Goal: Task Accomplishment & Management: Manage account settings

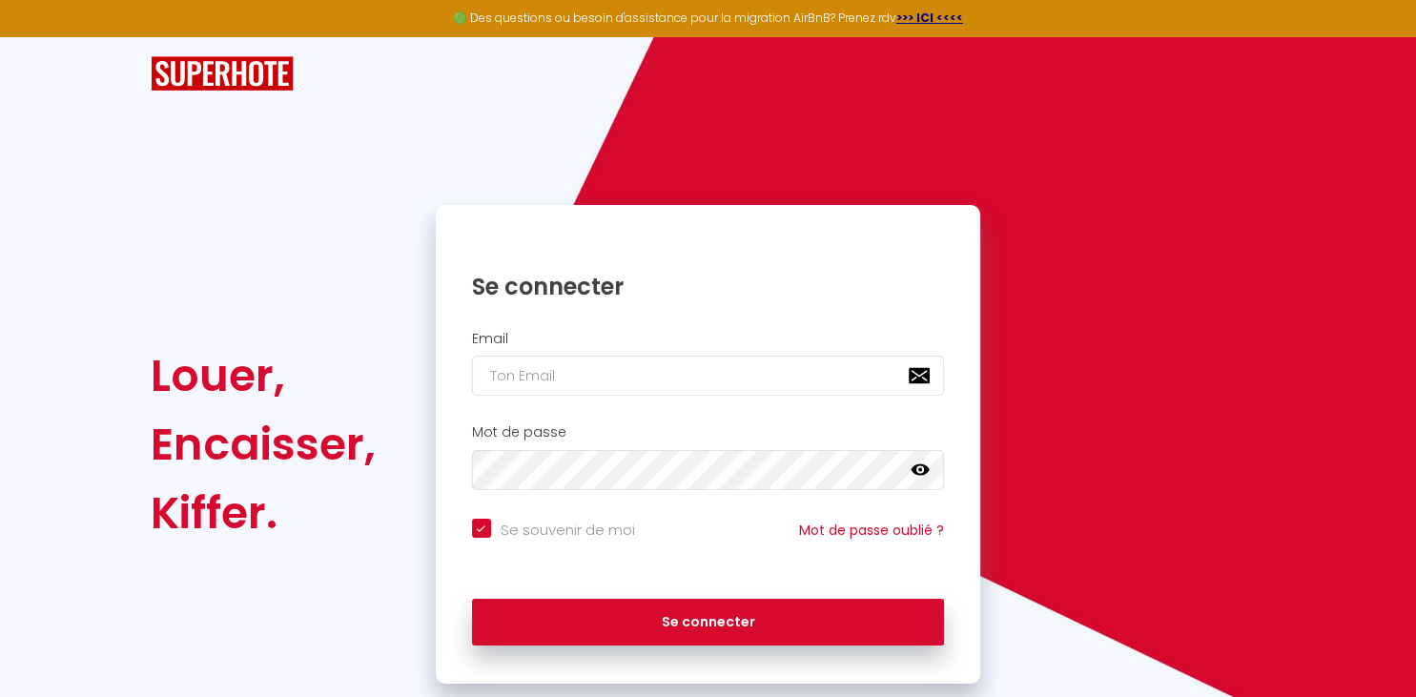
scroll to position [42, 0]
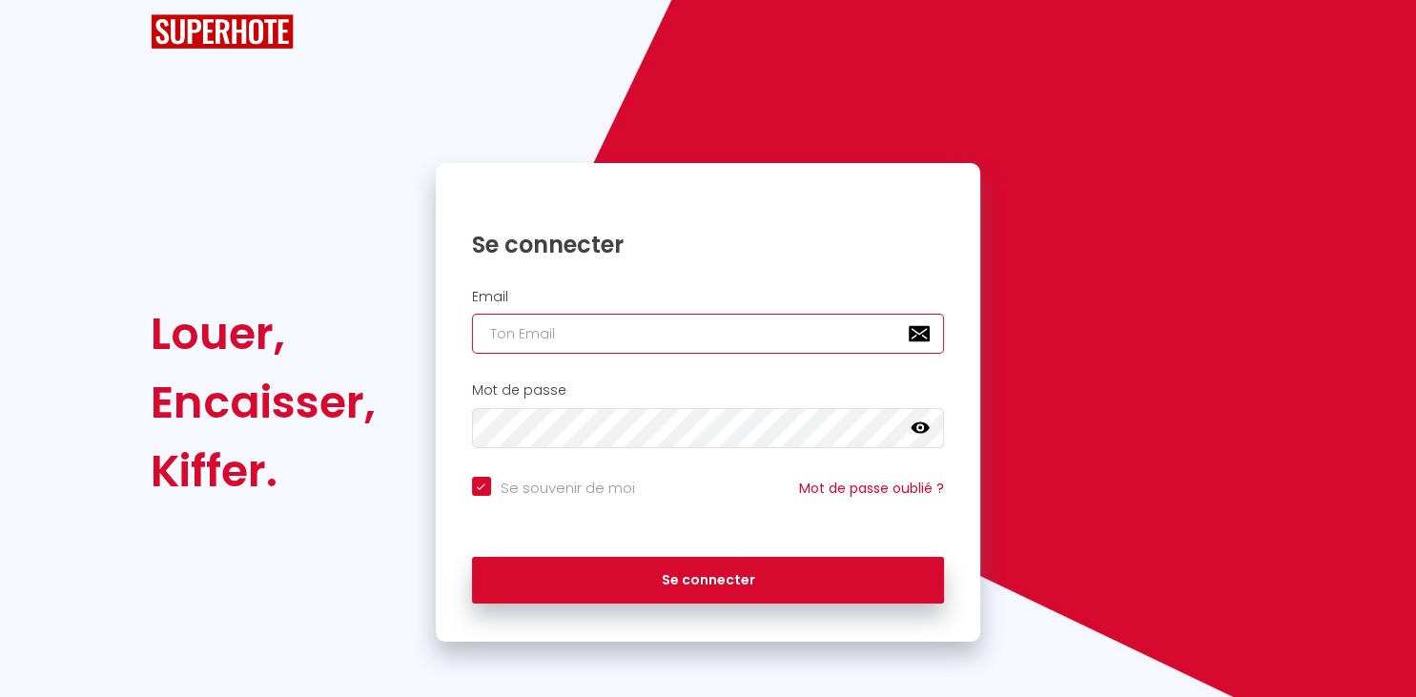
click at [604, 348] on input "email" at bounding box center [708, 334] width 473 height 40
type input "e"
checkbox input "true"
type input "en"
checkbox input "true"
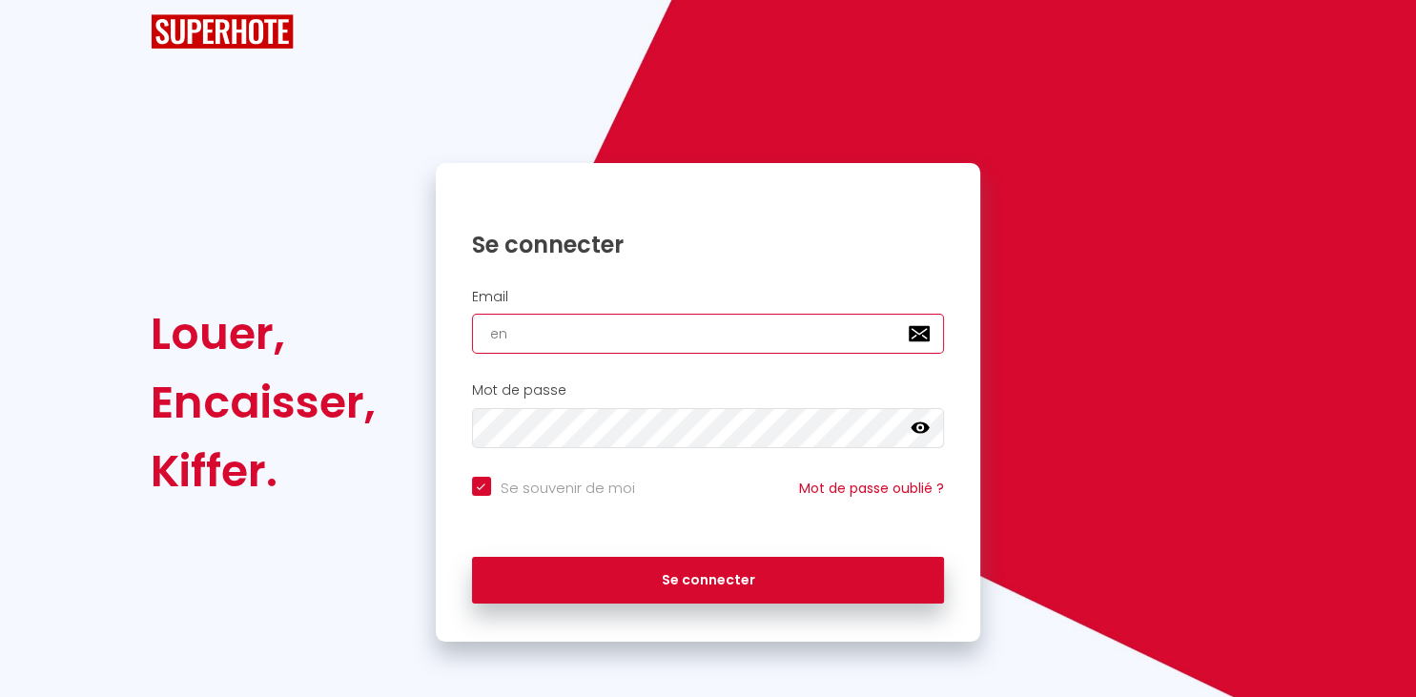
type input "enz"
checkbox input "true"
type input "[PERSON_NAME]"
checkbox input "true"
type input "[PERSON_NAME]"
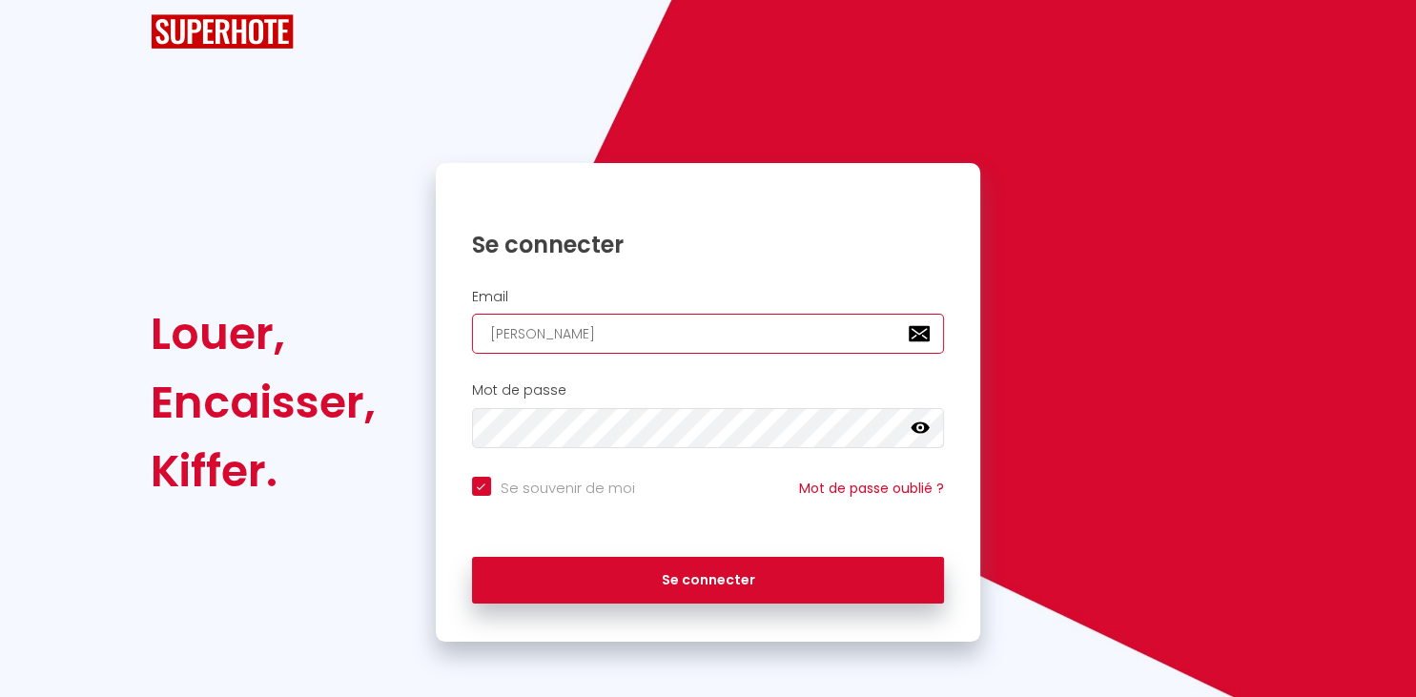
checkbox input "true"
type input "[PERSON_NAME]"
checkbox input "true"
type input "[PERSON_NAME]"
checkbox input "true"
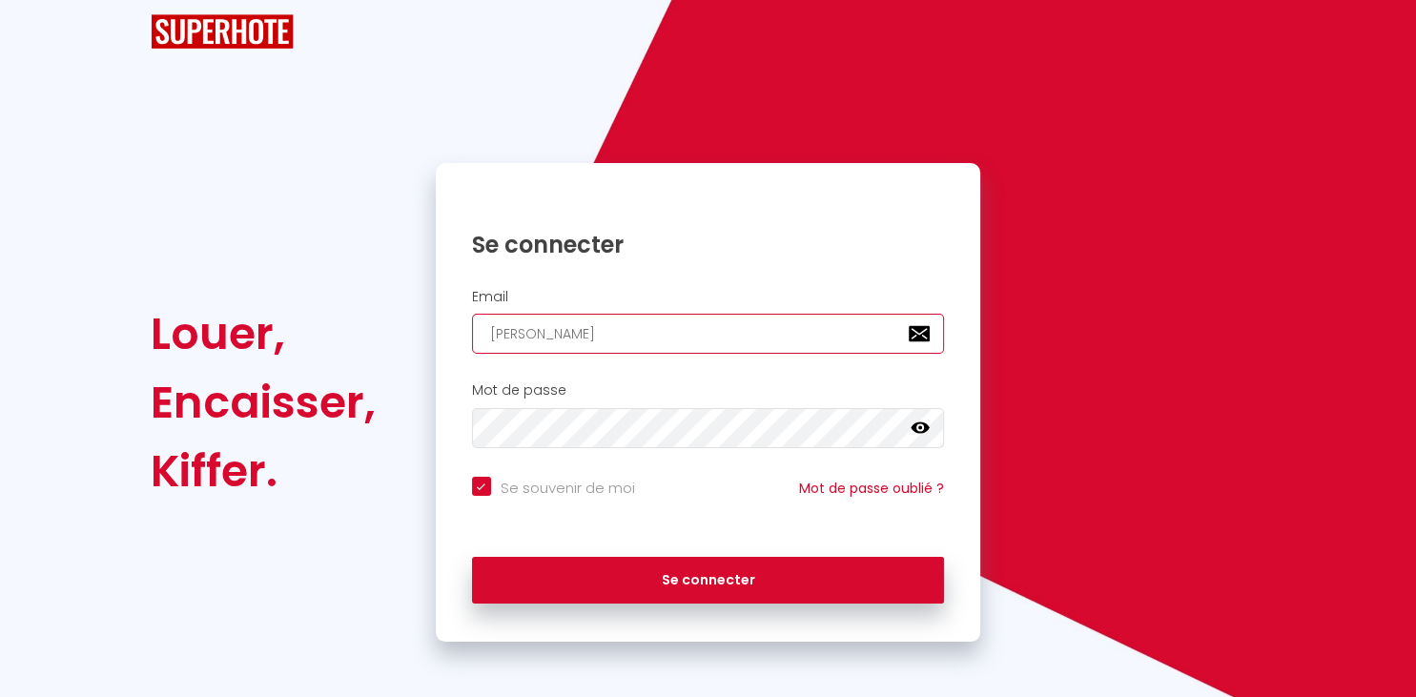
type input "[PERSON_NAME]"
checkbox input "true"
type input "[PERSON_NAME]"
checkbox input "true"
type input "[PERSON_NAME]@"
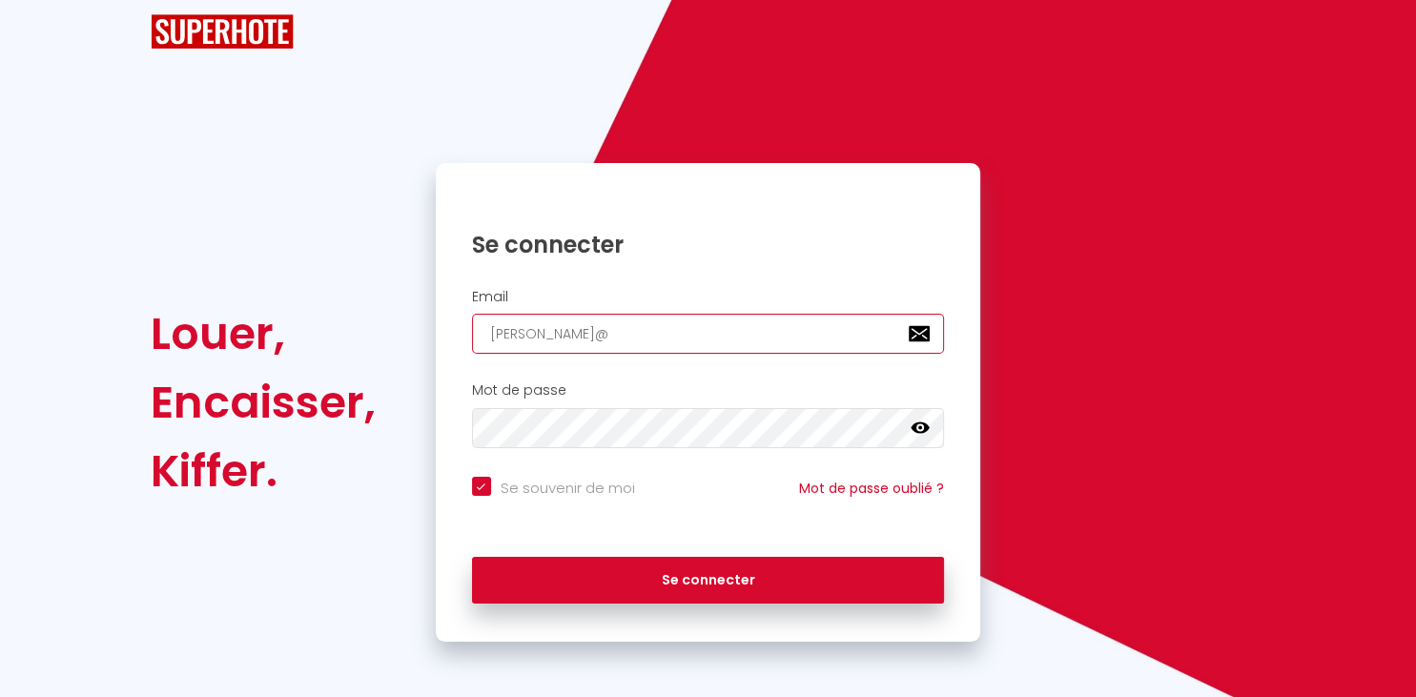
checkbox input "true"
type input "[PERSON_NAME]"
checkbox input "true"
type input "[PERSON_NAME]"
checkbox input "true"
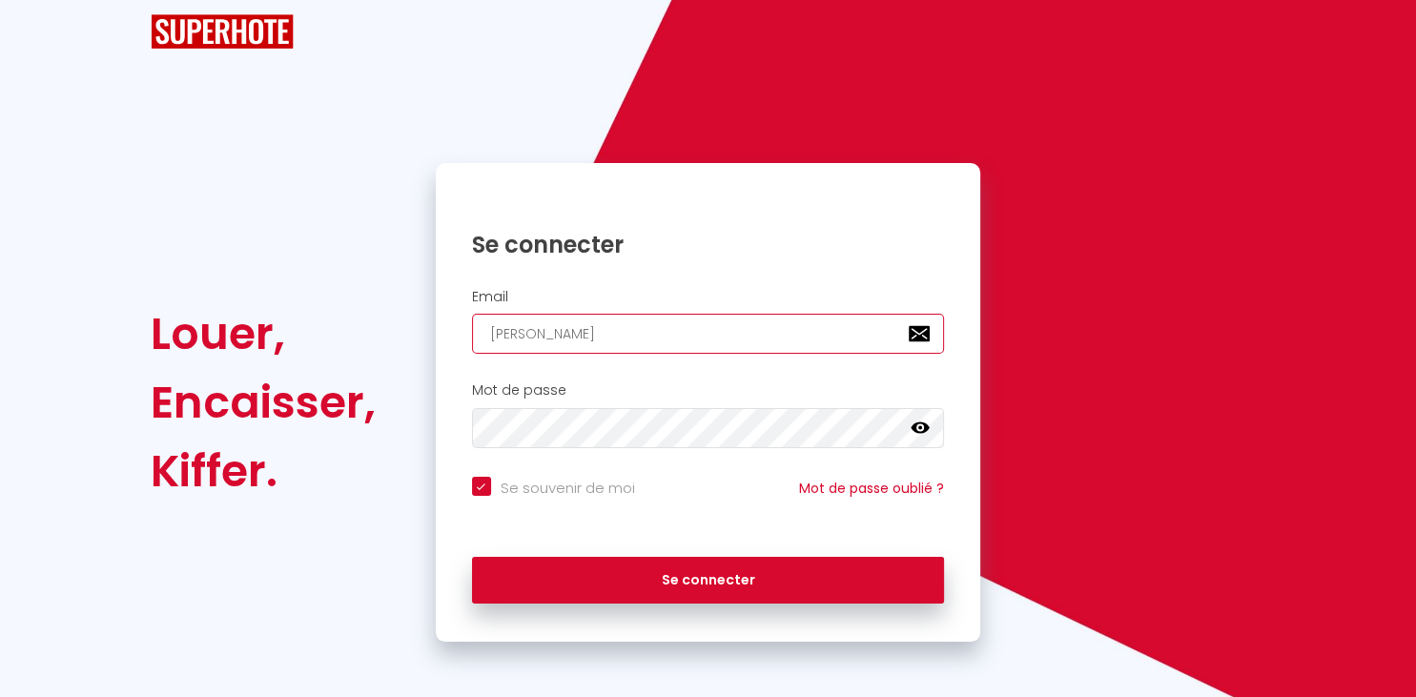
type input "[PERSON_NAME]"
checkbox input "true"
type input "[PERSON_NAME]"
checkbox input "true"
type input "[EMAIL_ADDRESS]"
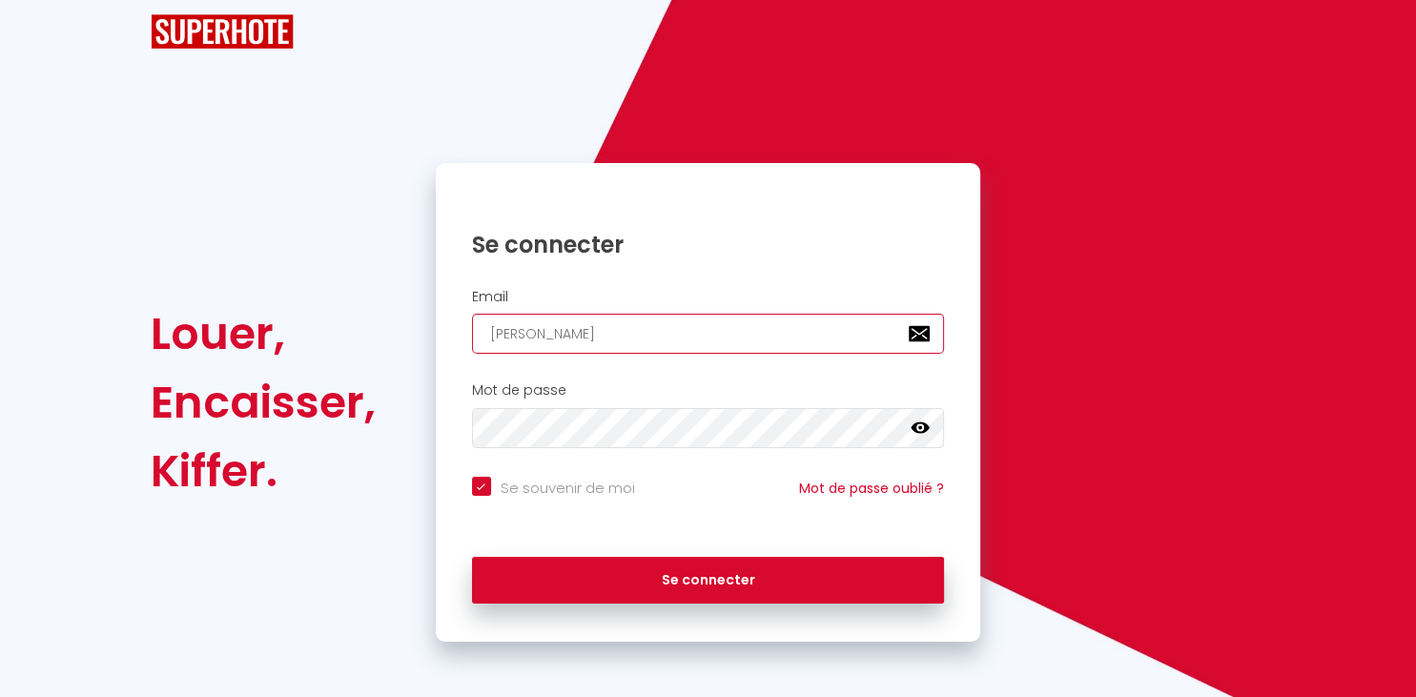
checkbox input "true"
type input "[EMAIL_ADDRESS]."
checkbox input "true"
type input "[PERSON_NAME]"
checkbox input "true"
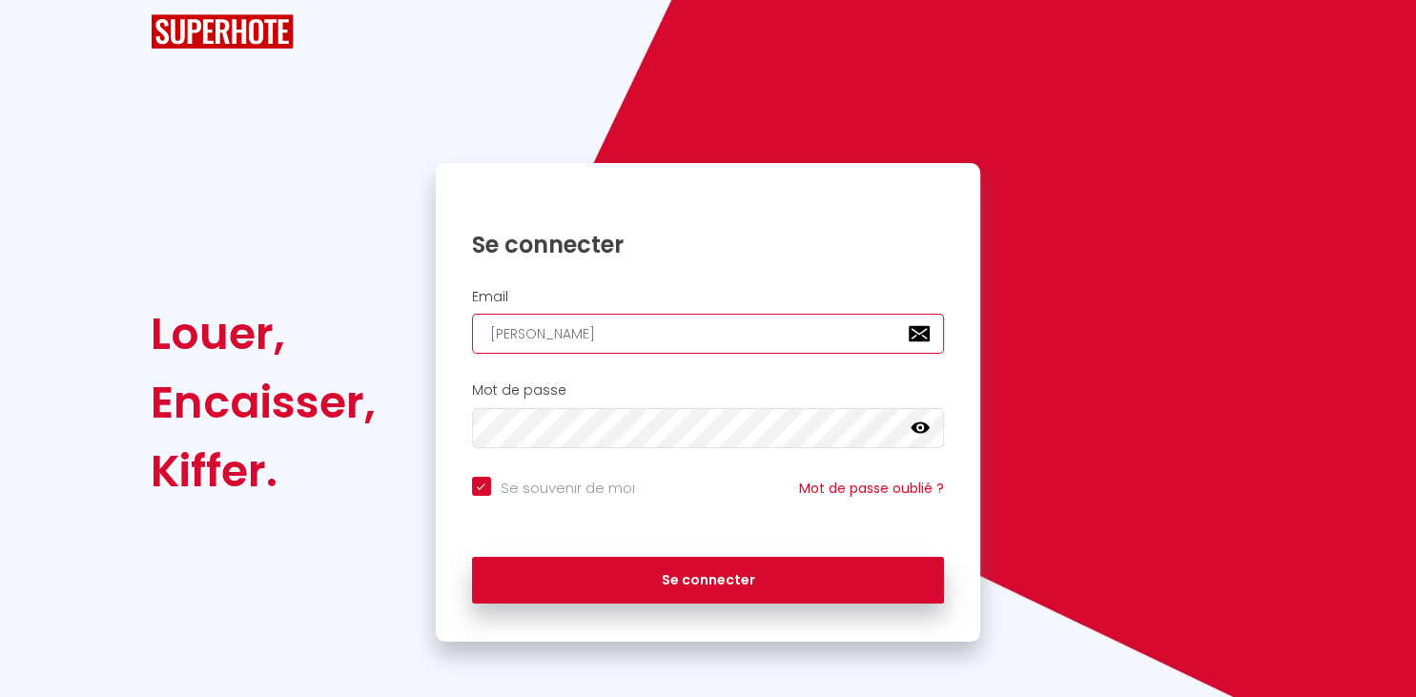
type input "[PERSON_NAME][EMAIL_ADDRESS][DOMAIN_NAME]"
checkbox input "true"
type input "[PERSON_NAME][EMAIL_ADDRESS][DOMAIN_NAME]"
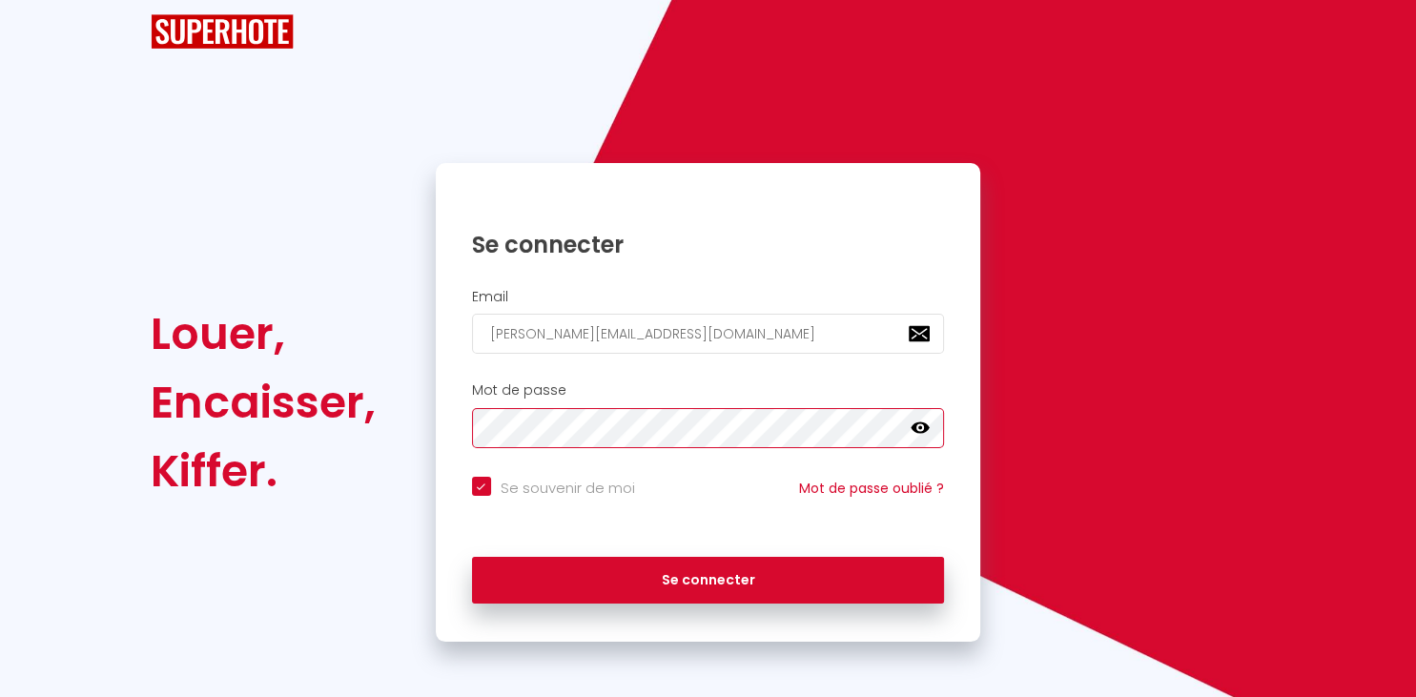
click at [472, 557] on button "Se connecter" at bounding box center [708, 581] width 473 height 48
checkbox input "true"
